Goal: Task Accomplishment & Management: Manage account settings

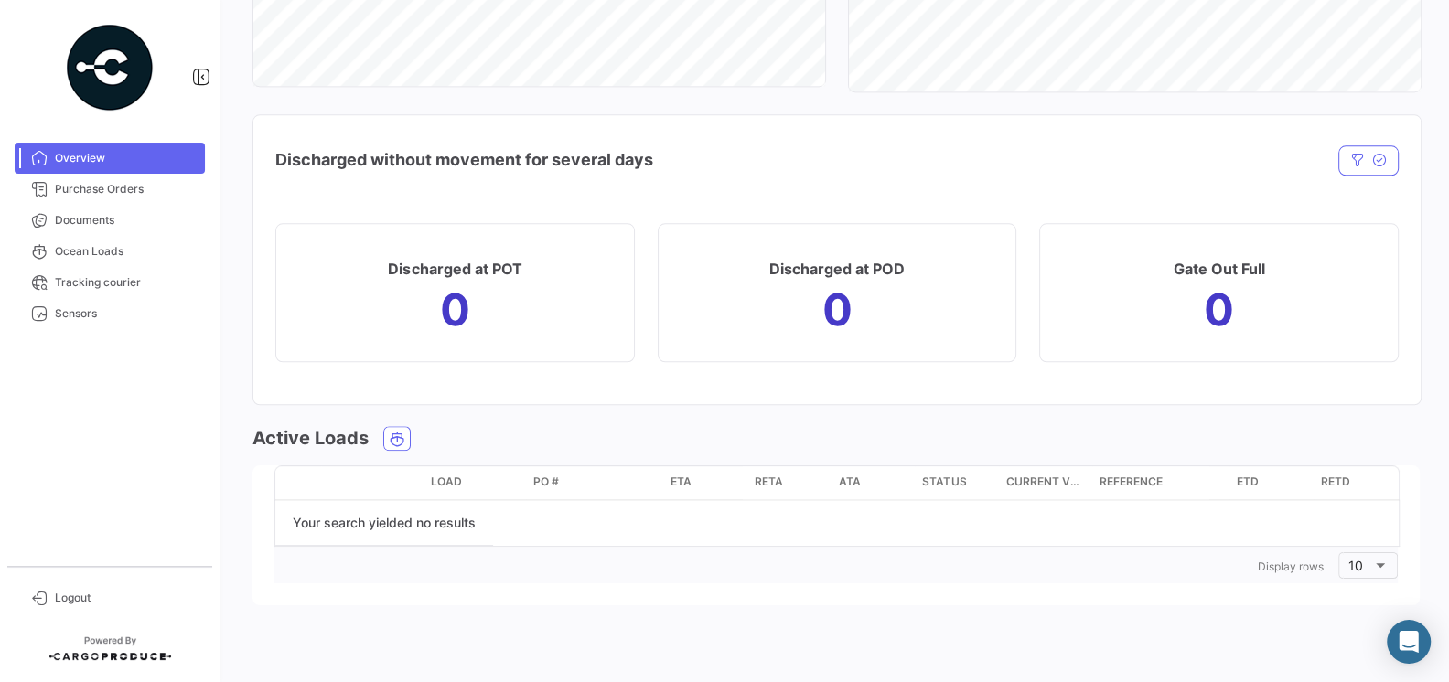
scroll to position [1620, 0]
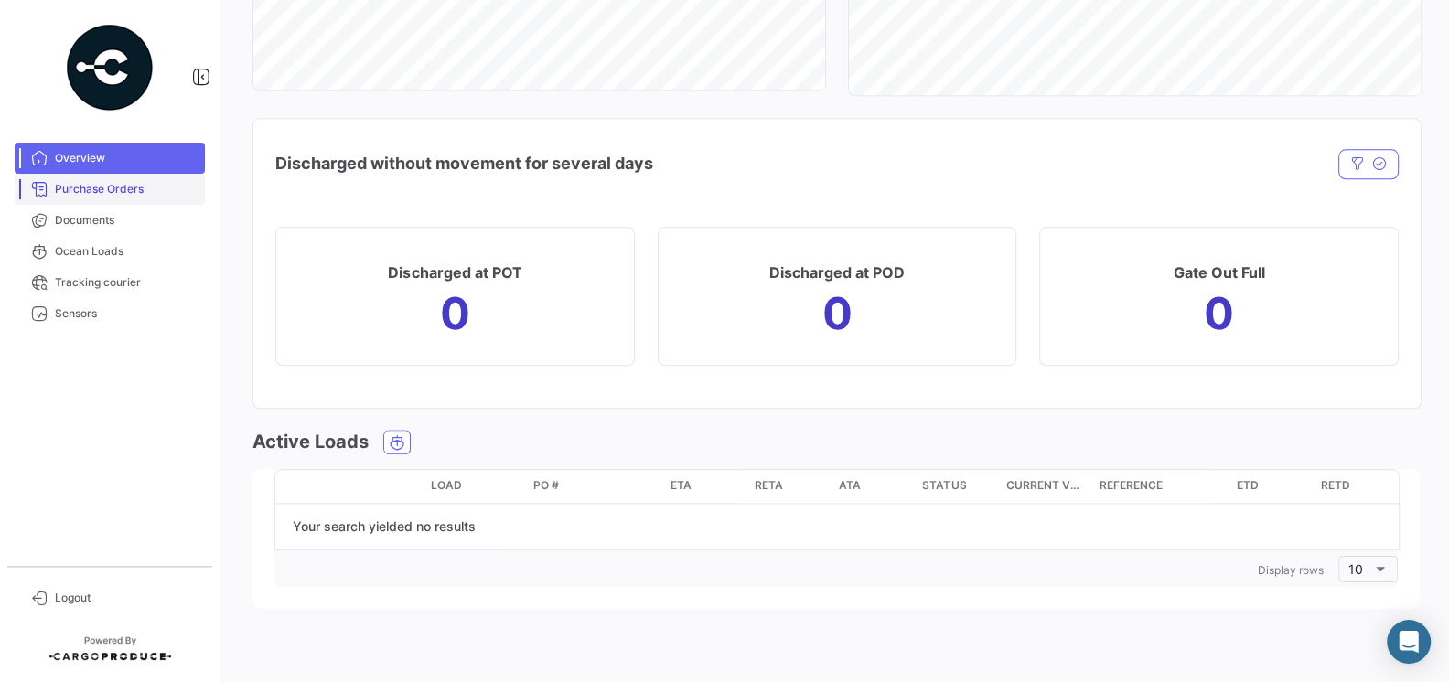
click at [80, 188] on span "Purchase Orders" at bounding box center [126, 189] width 143 height 16
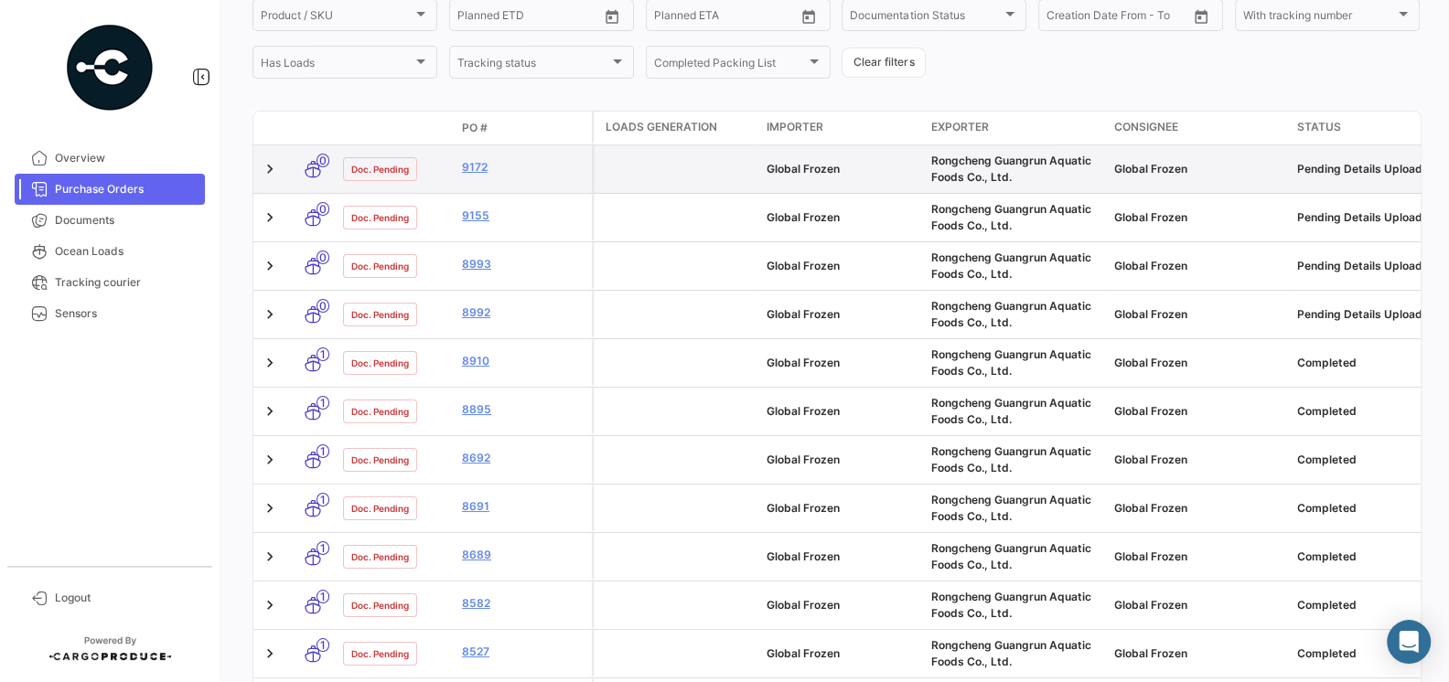
scroll to position [261, 0]
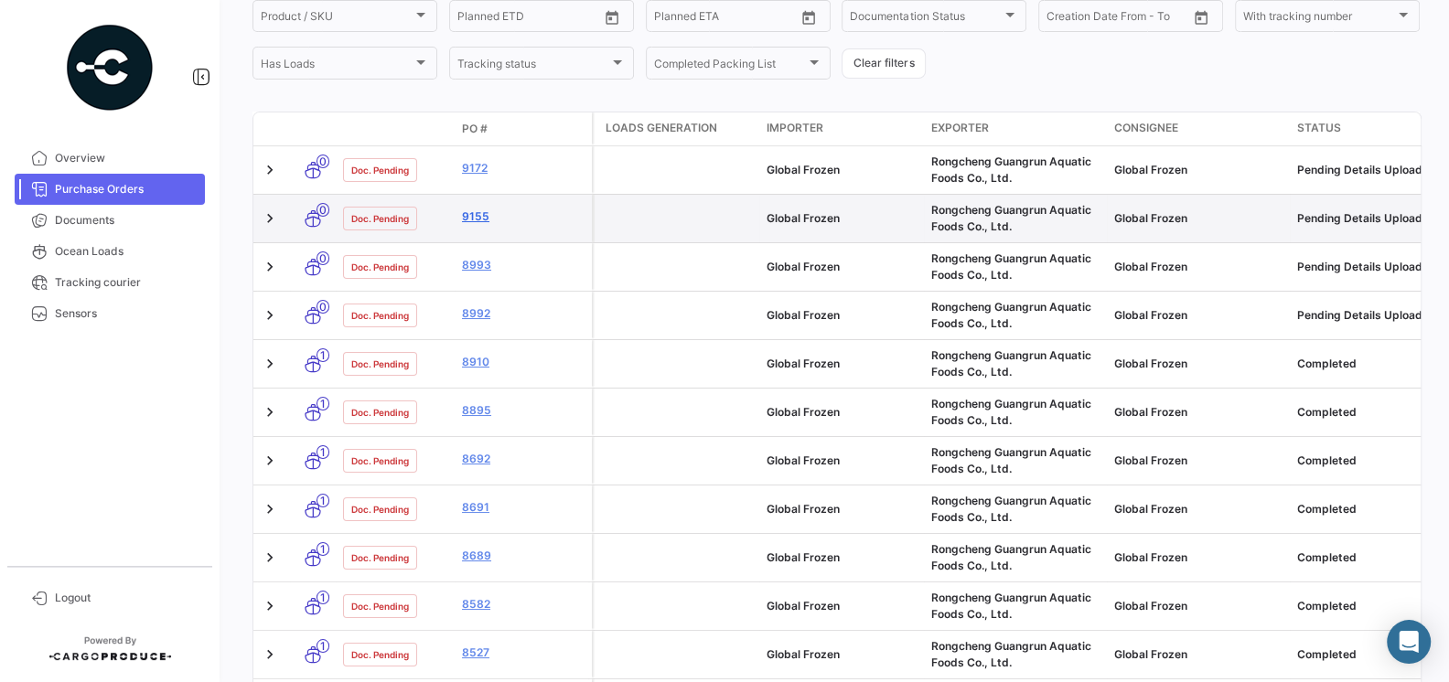
click at [463, 215] on link "9155" at bounding box center [523, 217] width 123 height 16
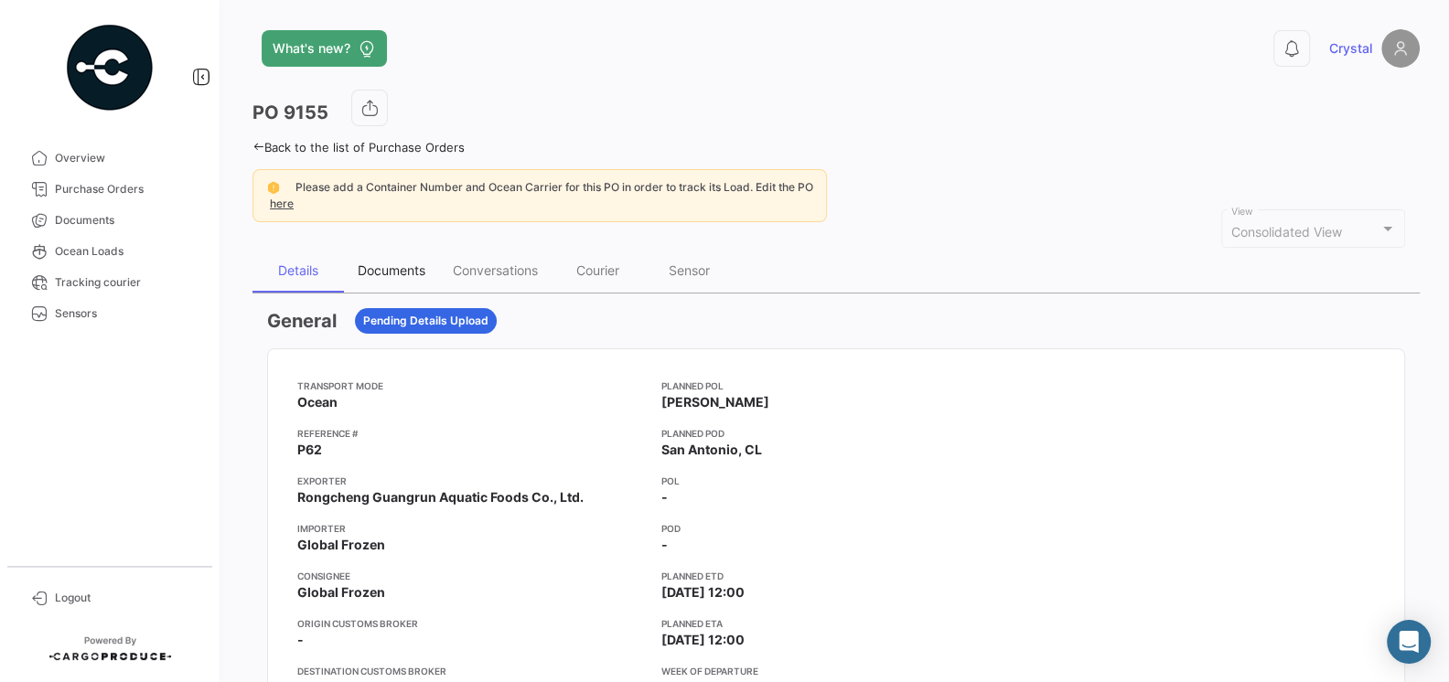
click at [394, 264] on div "Documents" at bounding box center [392, 271] width 68 height 16
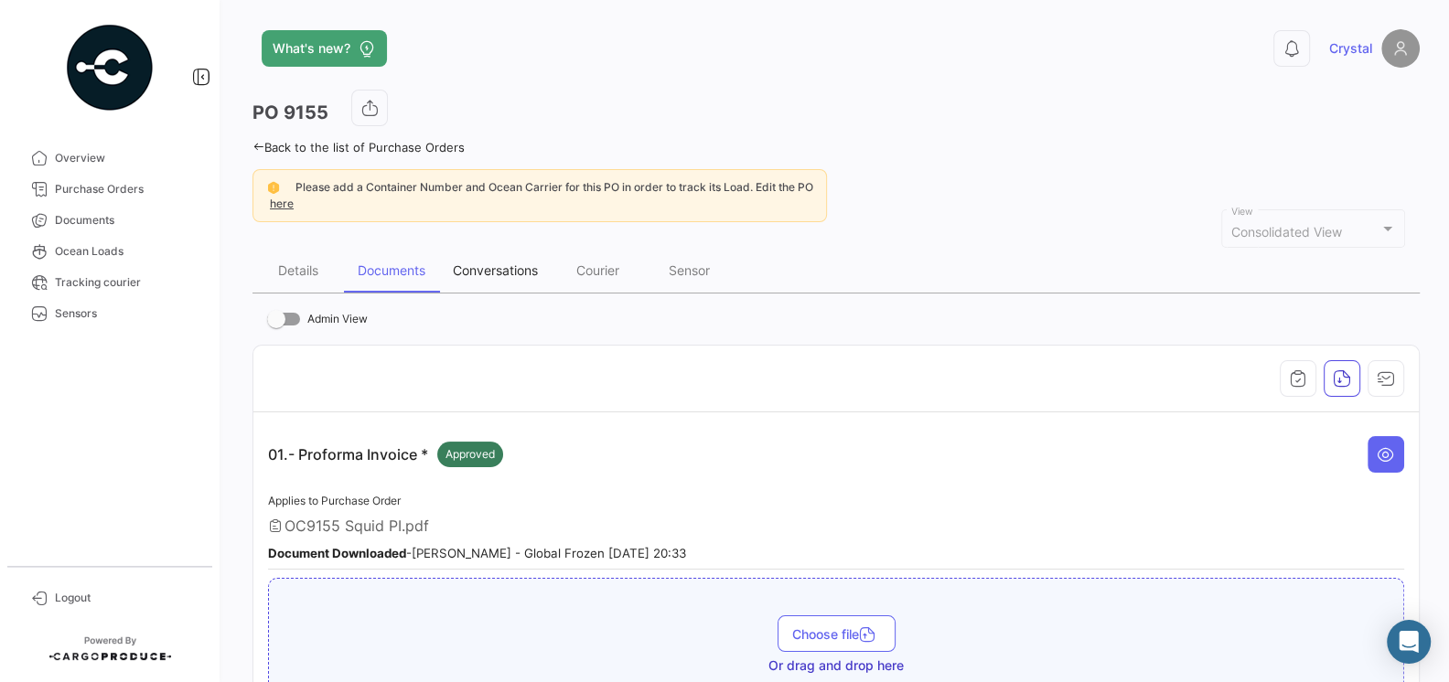
click at [502, 274] on div "Conversations" at bounding box center [495, 271] width 85 height 16
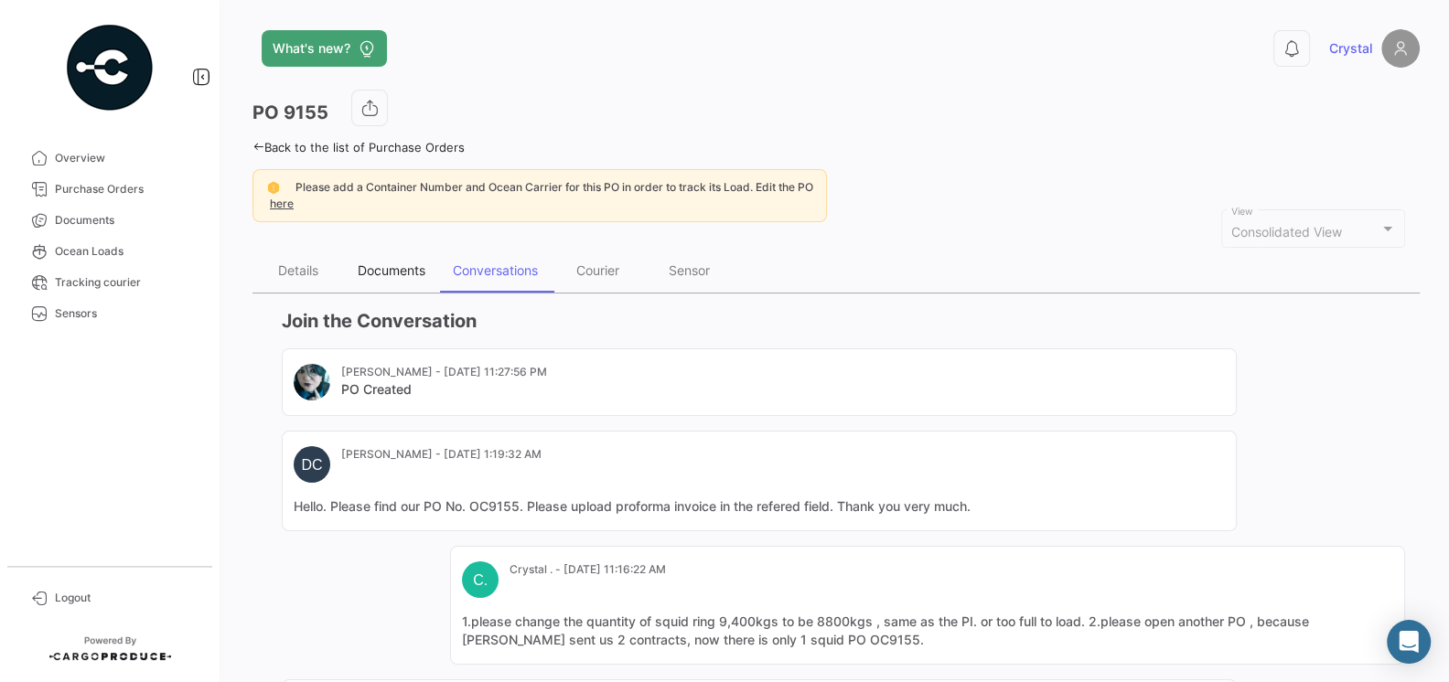
click at [386, 270] on div "Documents" at bounding box center [392, 271] width 68 height 16
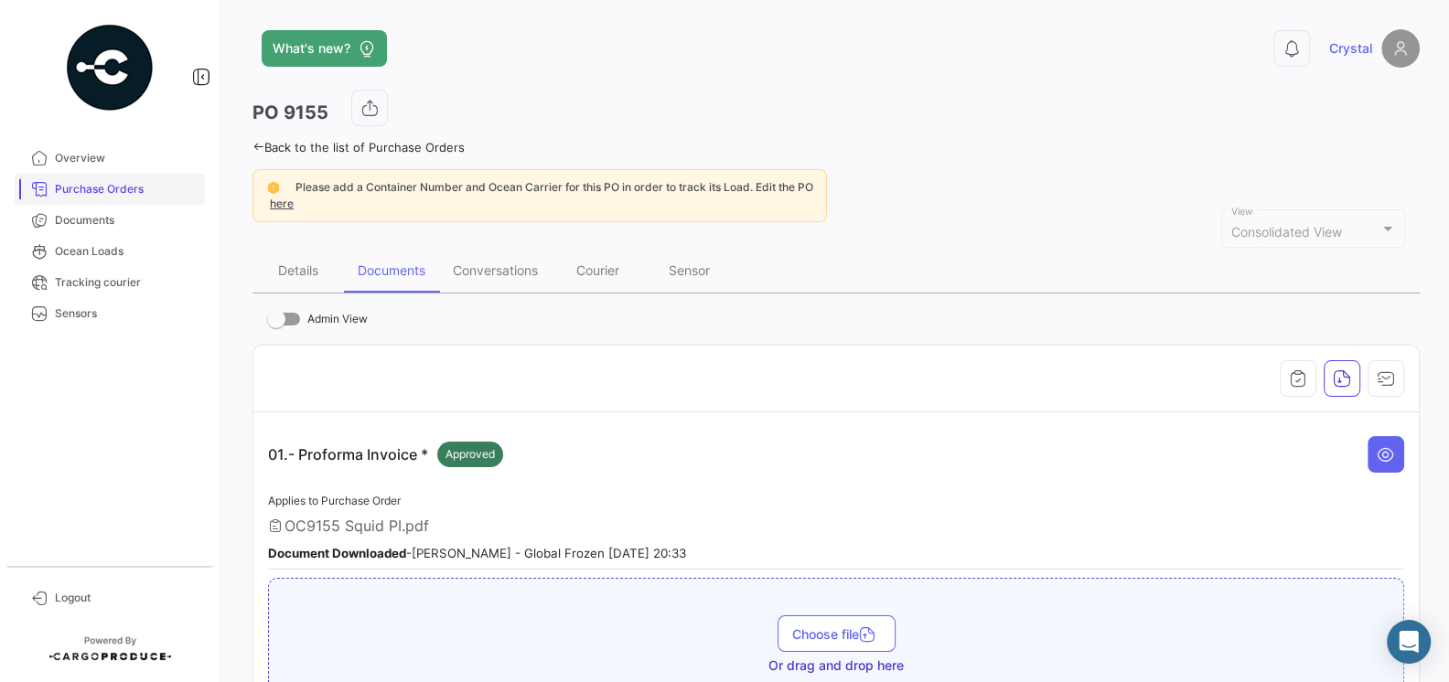
click at [107, 195] on span "Purchase Orders" at bounding box center [126, 189] width 143 height 16
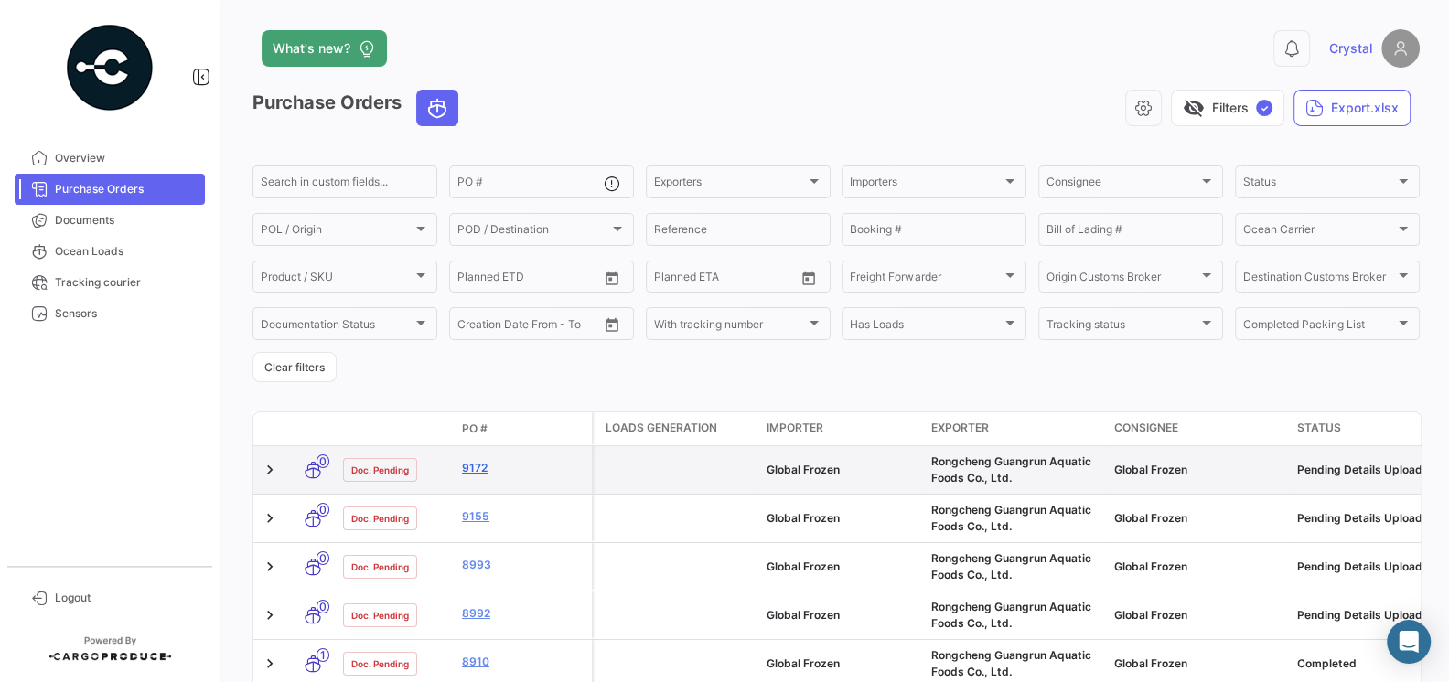
click at [485, 465] on link "9172" at bounding box center [523, 468] width 123 height 16
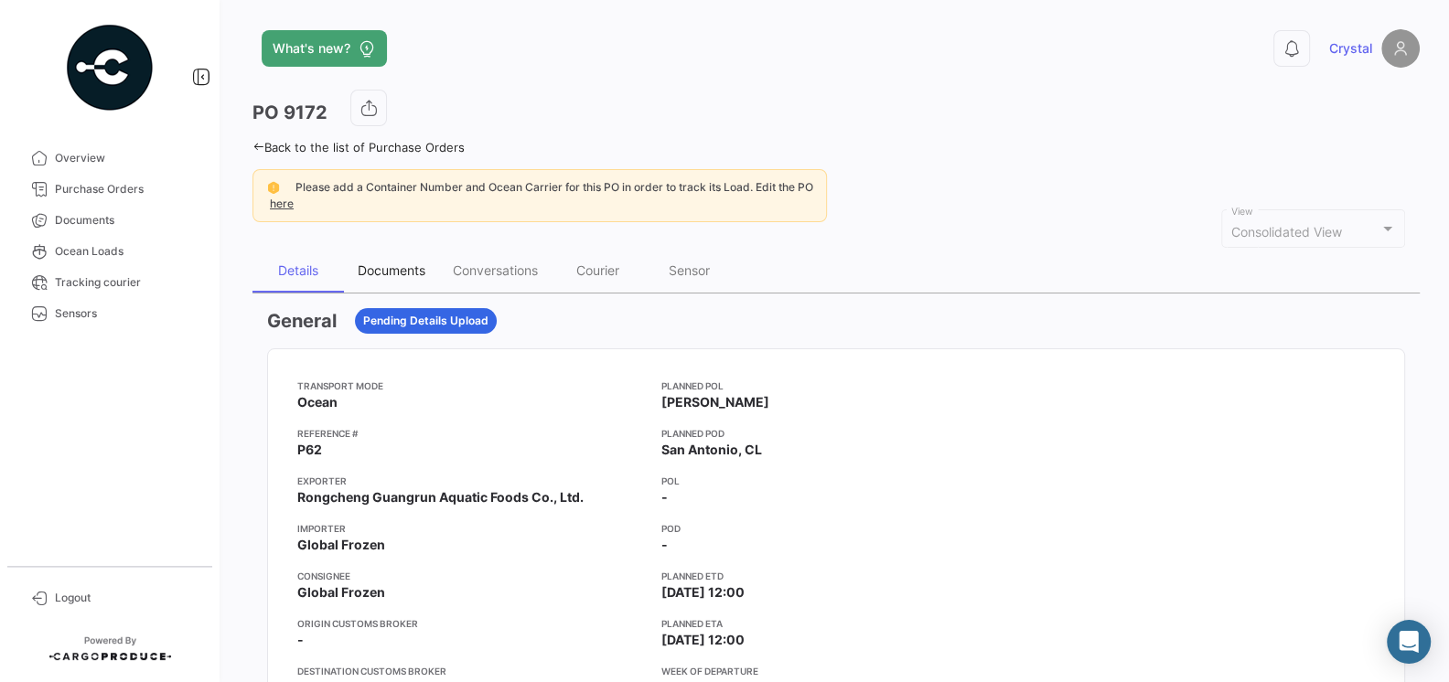
click at [384, 282] on div "Documents" at bounding box center [391, 271] width 95 height 44
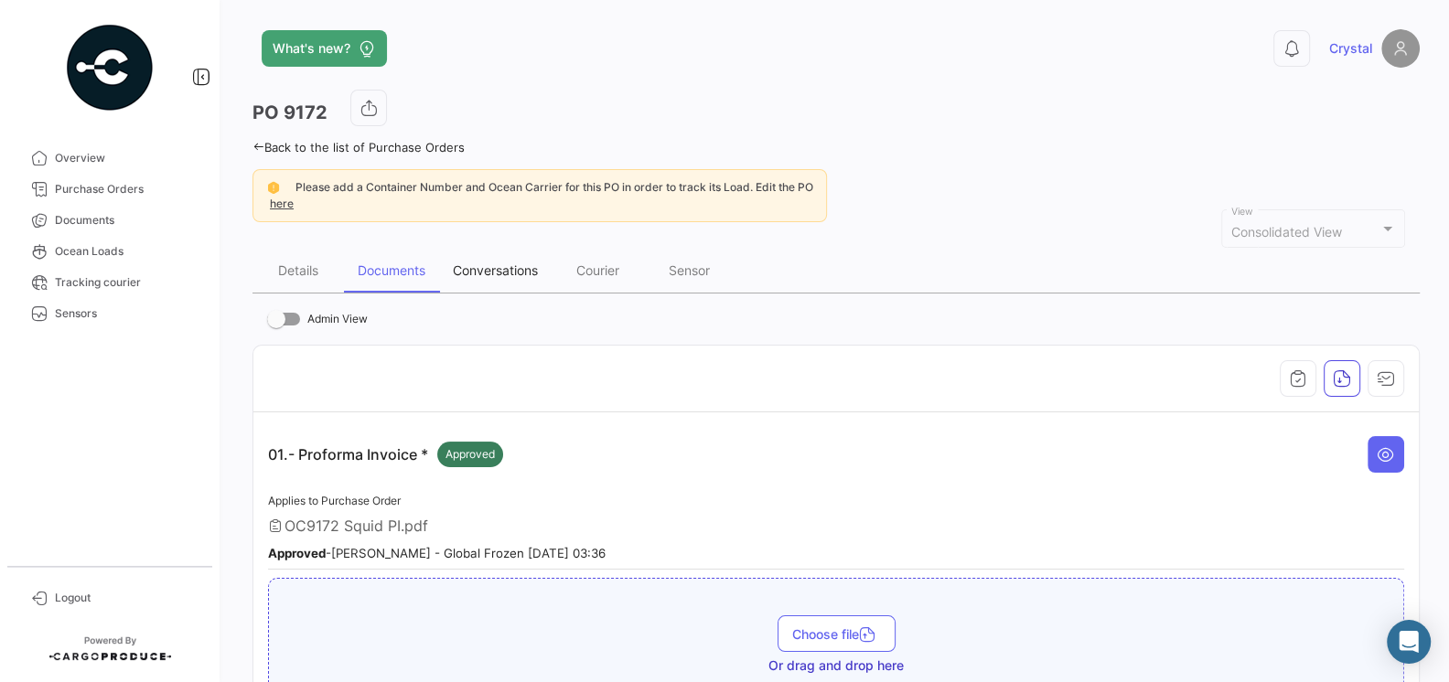
click at [504, 282] on div "Conversations" at bounding box center [495, 271] width 113 height 44
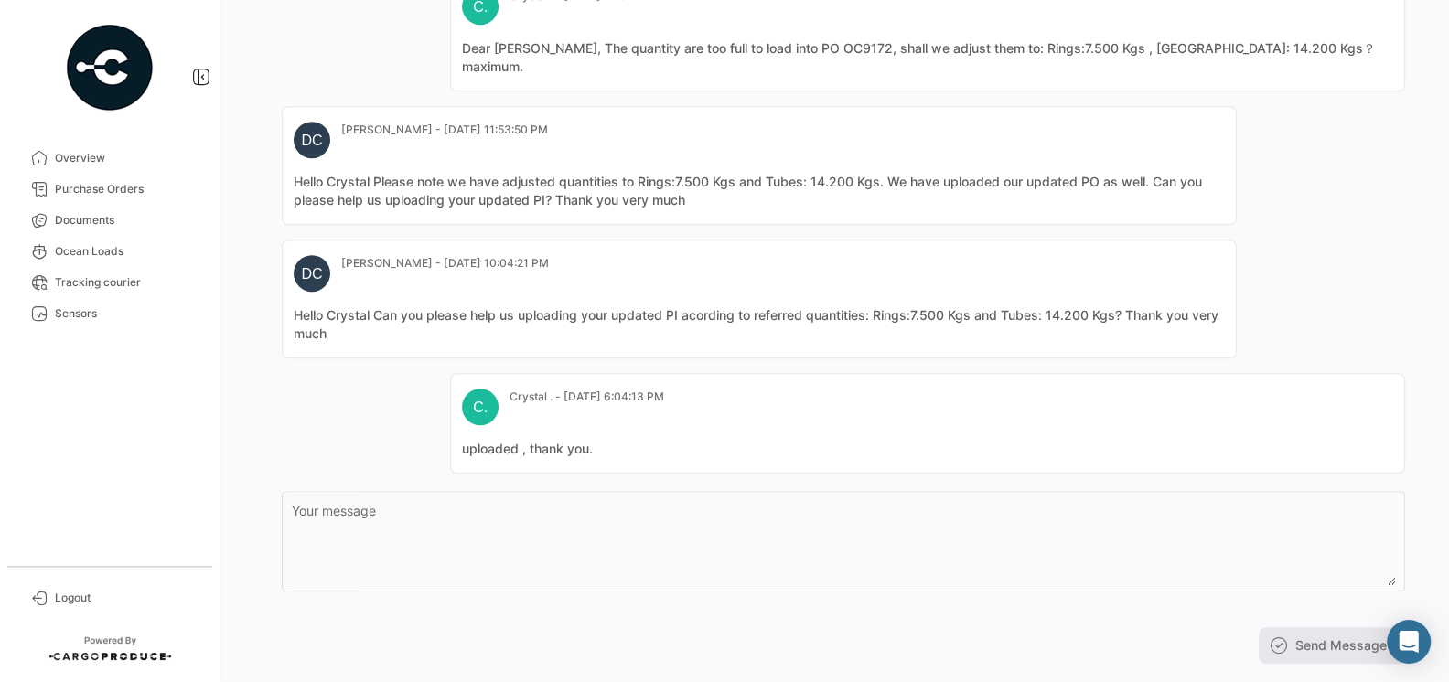
scroll to position [972, 0]
click at [65, 594] on span "Logout" at bounding box center [126, 598] width 143 height 16
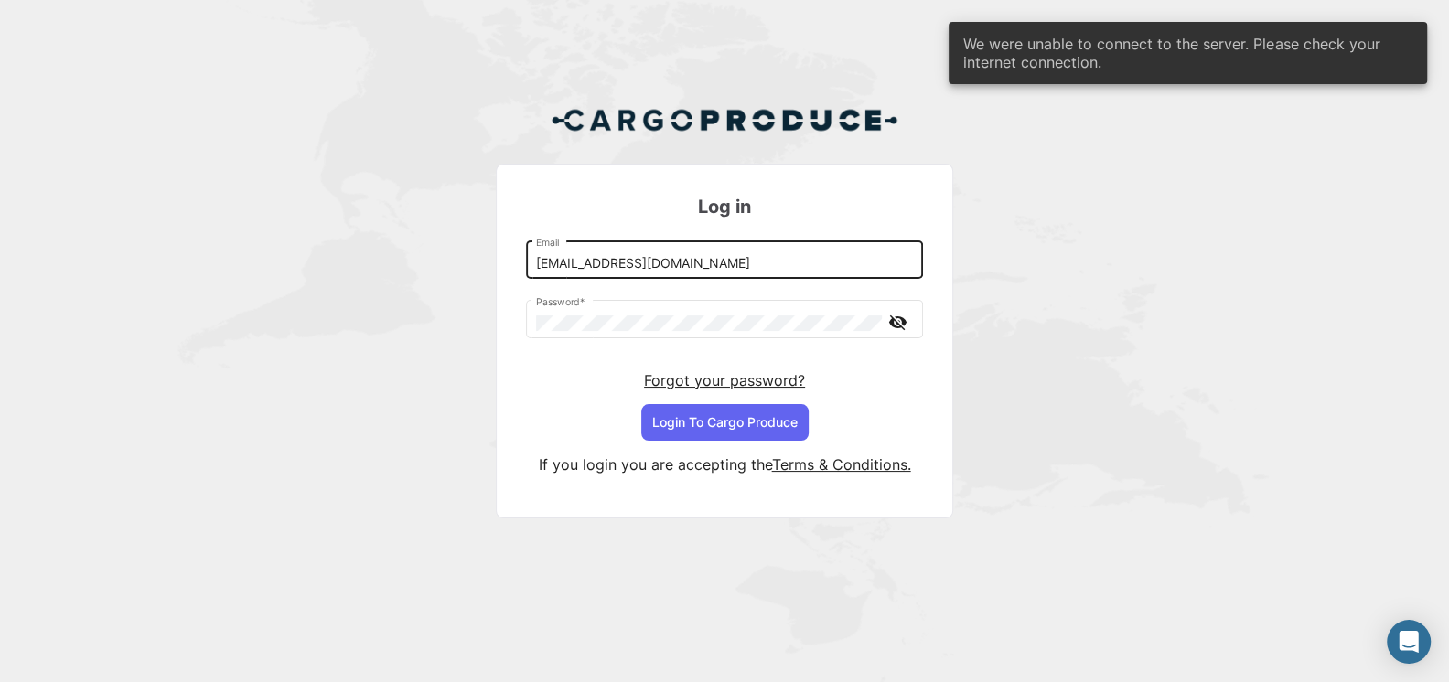
click at [712, 268] on input "[EMAIL_ADDRESS][DOMAIN_NAME]" at bounding box center [725, 264] width 378 height 16
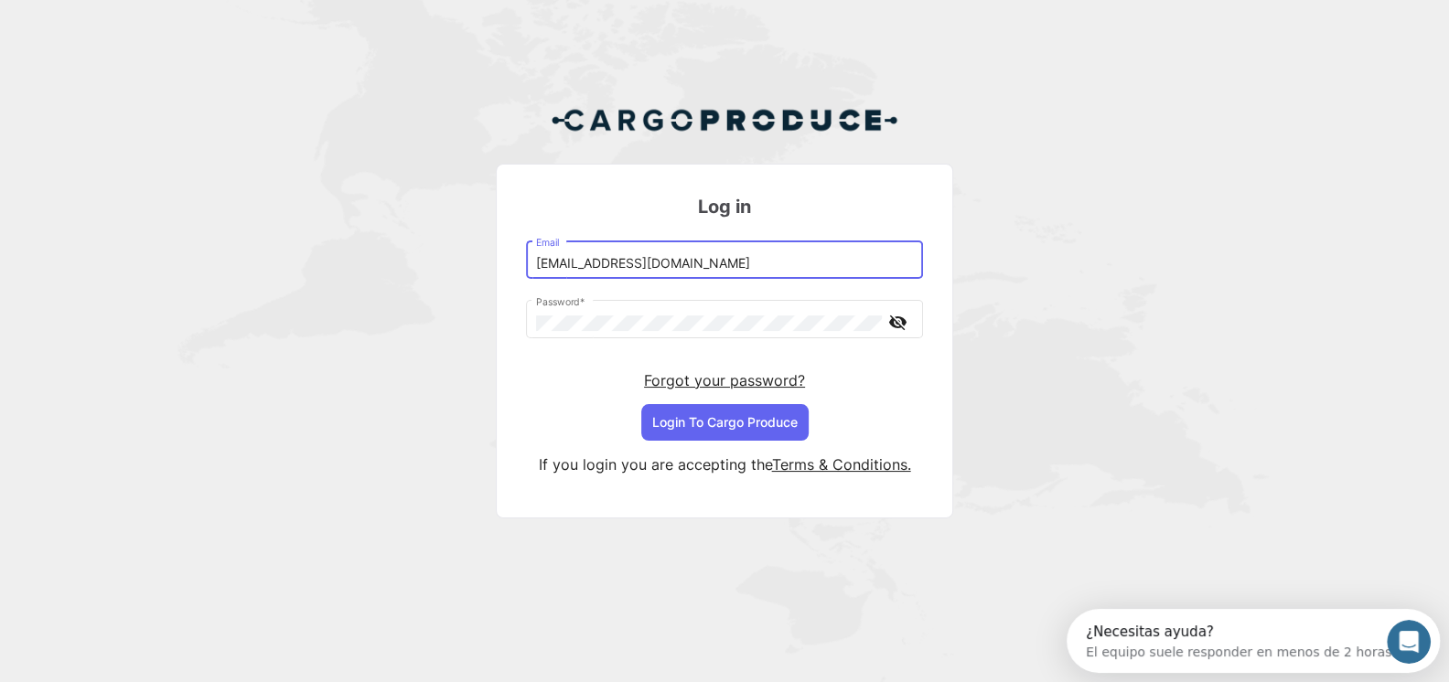
type input "[EMAIL_ADDRESS][DOMAIN_NAME]"
click at [687, 422] on button "Login To Cargo Produce" at bounding box center [724, 422] width 167 height 37
